Goal: Use online tool/utility: Use online tool/utility

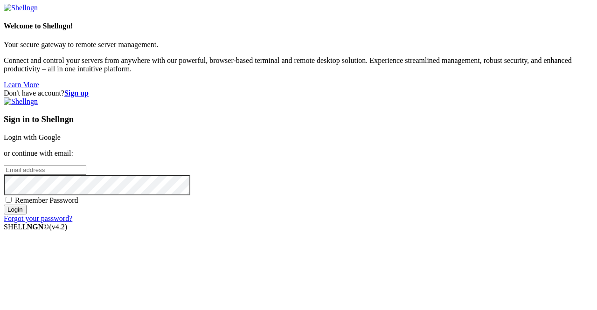
click at [61, 133] on link "Login with Google" at bounding box center [32, 137] width 57 height 8
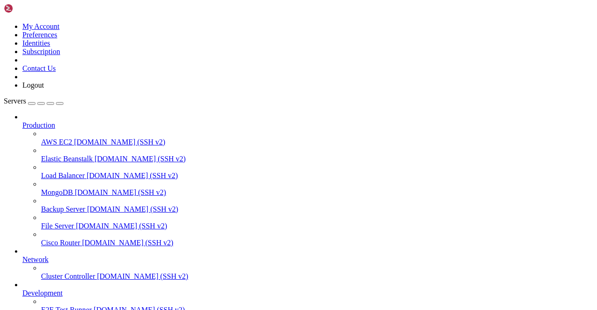
scroll to position [116, 0]
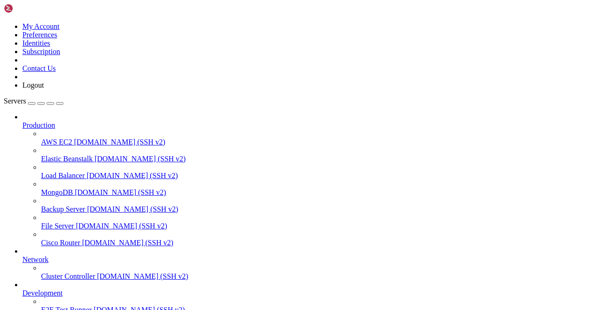
scroll to position [928, 0]
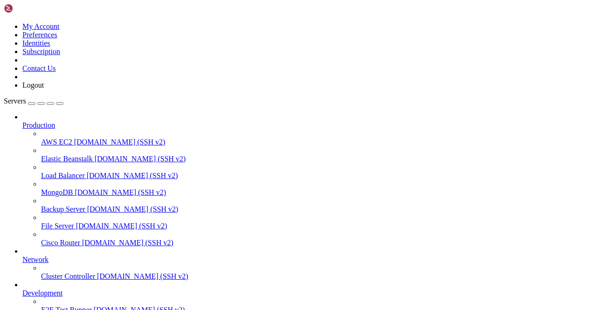
scroll to position [0, 0]
